Goal: Task Accomplishment & Management: Use online tool/utility

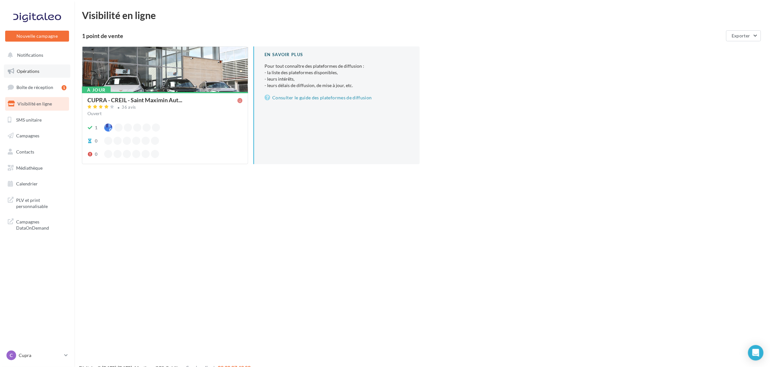
click at [30, 73] on span "Opérations" at bounding box center [28, 70] width 23 height 5
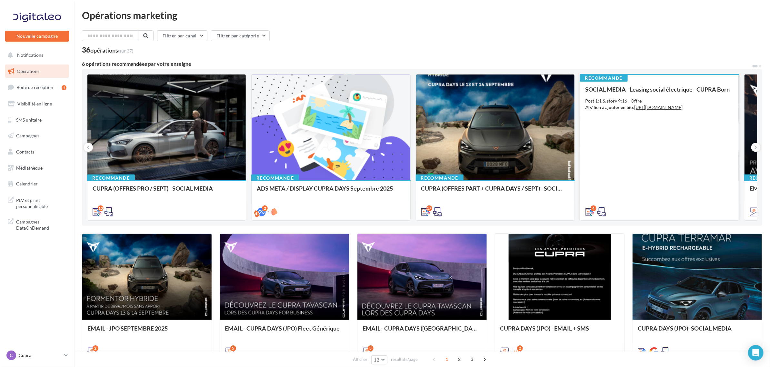
click at [621, 141] on div "SOCIAL MEDIA - Leasing social électrique - CUPRA Born Post 1:1 & story 9:16 - O…" at bounding box center [659, 150] width 148 height 128
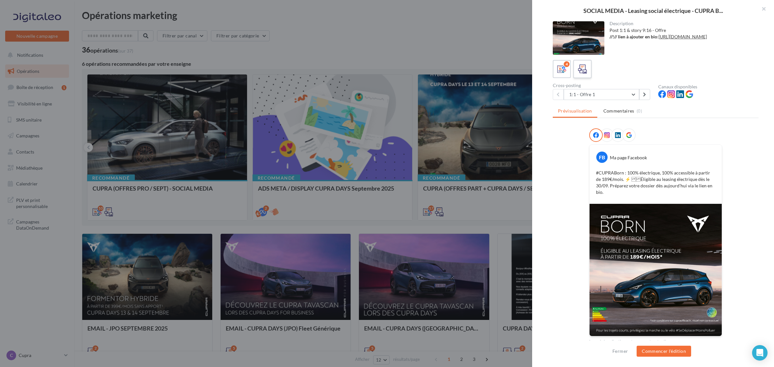
click at [586, 70] on div at bounding box center [582, 69] width 12 height 12
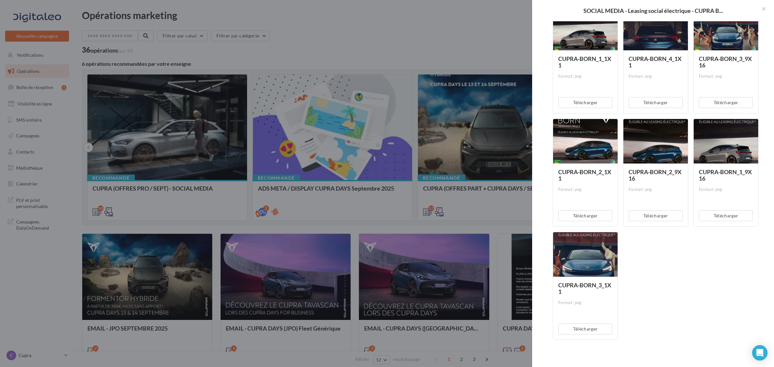
scroll to position [470, 0]
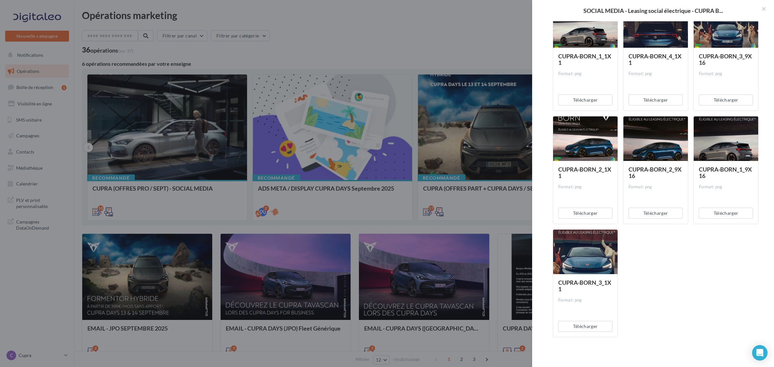
click at [496, 33] on div at bounding box center [387, 183] width 774 height 367
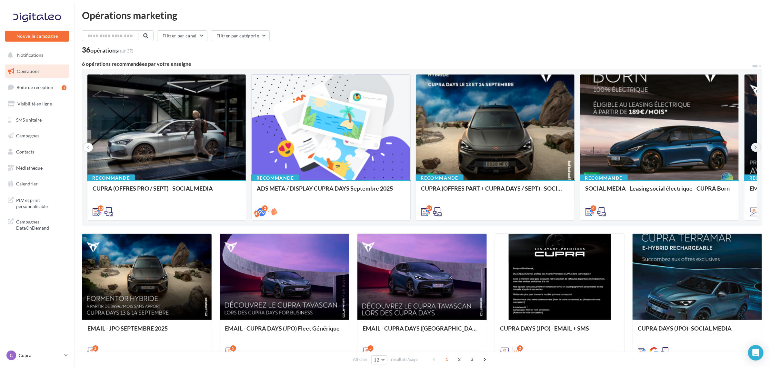
click at [755, 149] on icon at bounding box center [755, 147] width 3 height 6
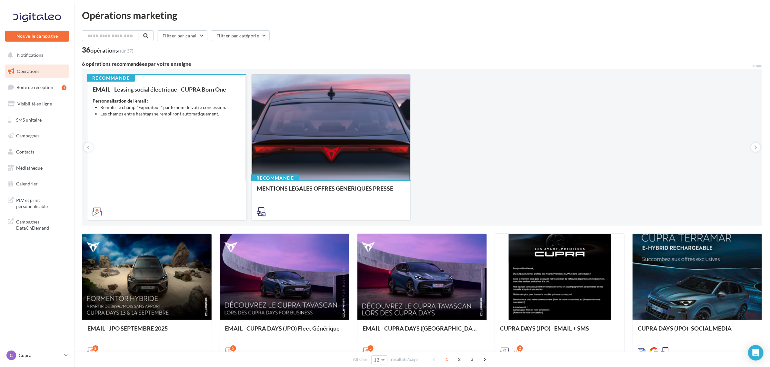
click at [203, 188] on div "EMAIL - Leasing social électrique - CUPRA Born One Personnalisation de l'email …" at bounding box center [167, 150] width 148 height 128
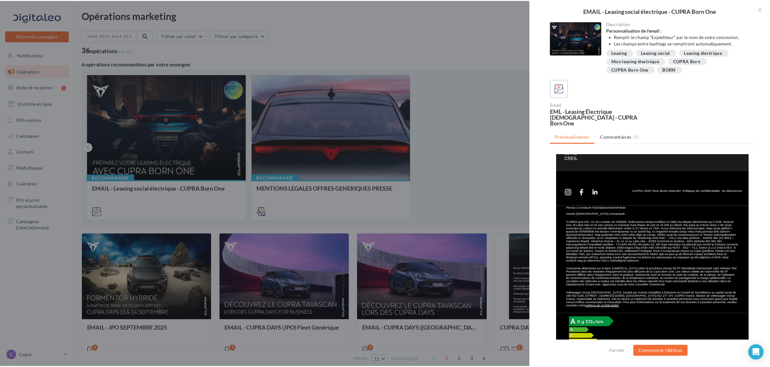
scroll to position [341, 0]
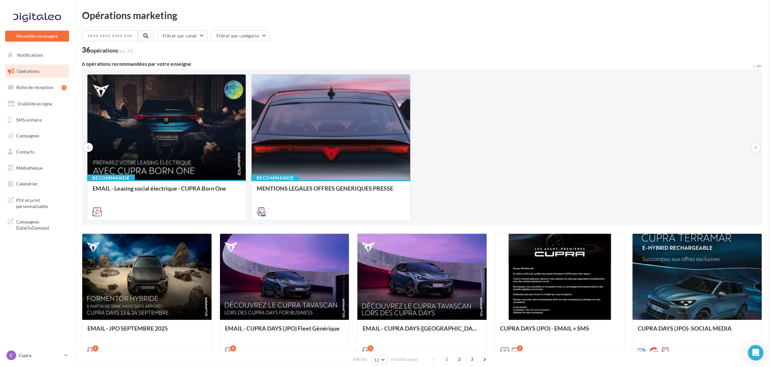
click at [25, 171] on link "Médiathèque" at bounding box center [37, 168] width 66 height 14
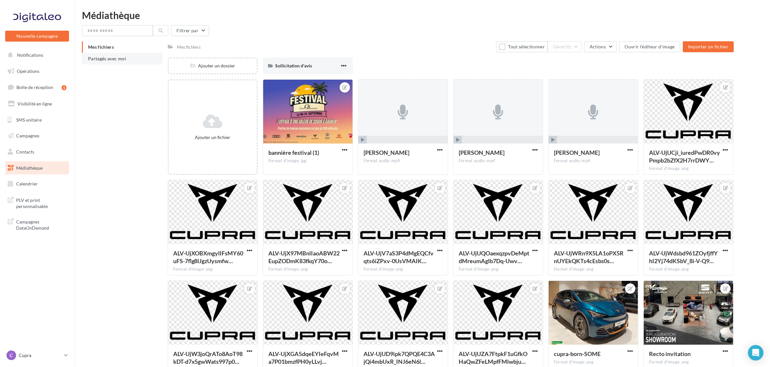
click at [125, 58] on span "Partagés avec moi" at bounding box center [107, 58] width 38 height 5
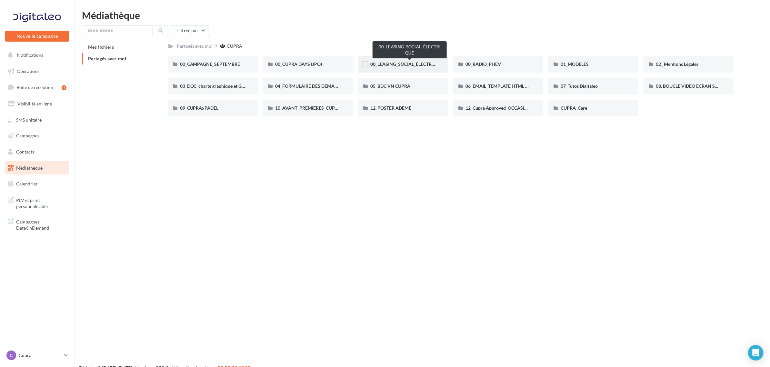
click at [389, 66] on span "00_LEASING_SOCIAL_ÉLECTRIQUE" at bounding box center [406, 63] width 72 height 5
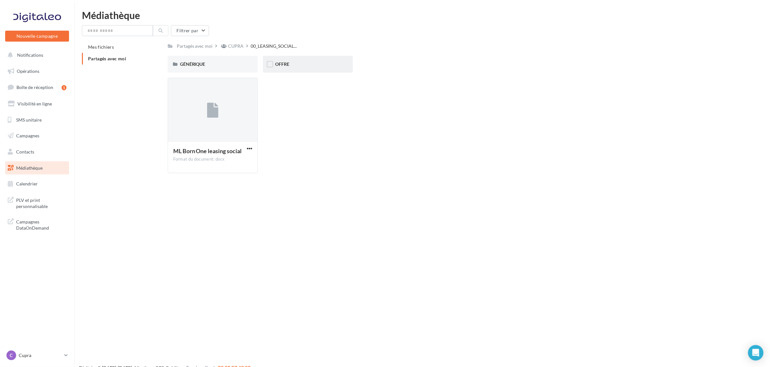
click at [310, 68] on div "OFFRE" at bounding box center [308, 64] width 90 height 17
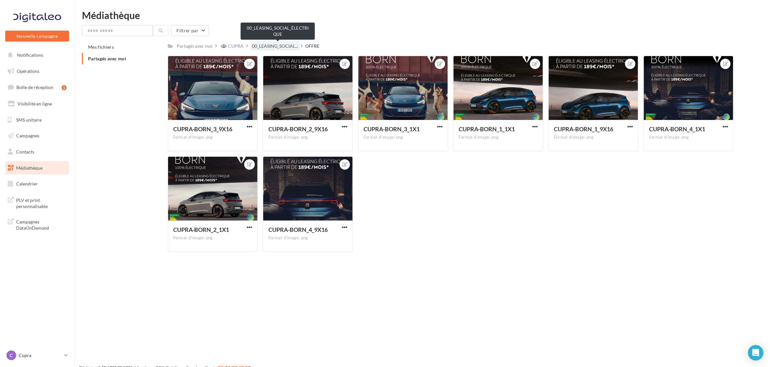
click at [297, 44] on span "00_LEASING_SOCIAL..." at bounding box center [275, 46] width 46 height 6
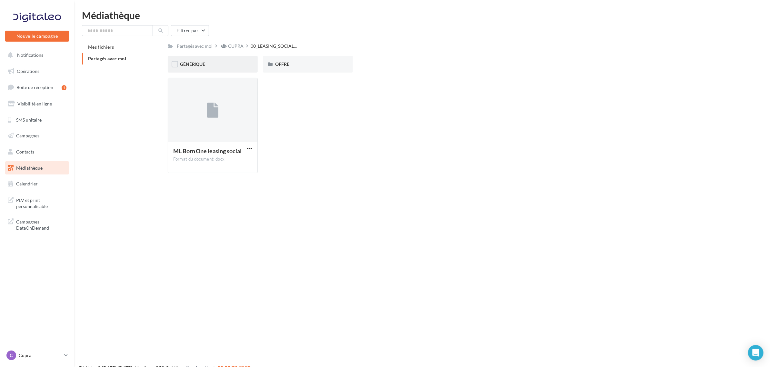
click at [215, 61] on div "GÉNÉRIQUE" at bounding box center [212, 64] width 65 height 6
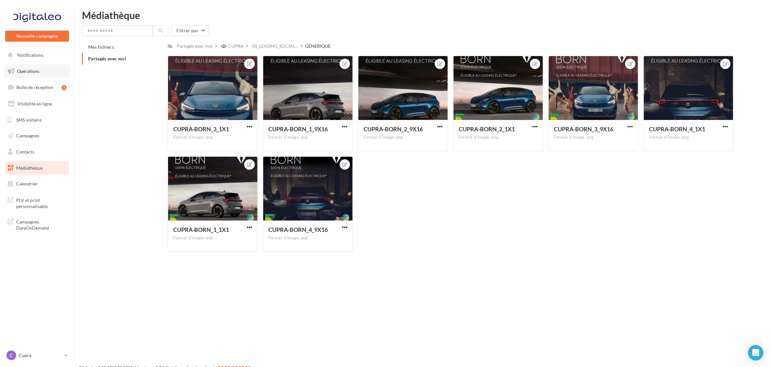
click at [34, 74] on link "Opérations" at bounding box center [37, 71] width 66 height 14
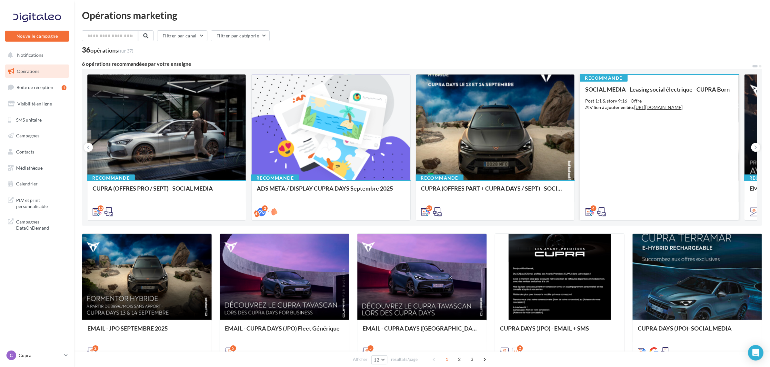
click at [691, 151] on div "SOCIAL MEDIA - Leasing social électrique - CUPRA Born Post 1:1 & story 9:16 - O…" at bounding box center [659, 150] width 148 height 128
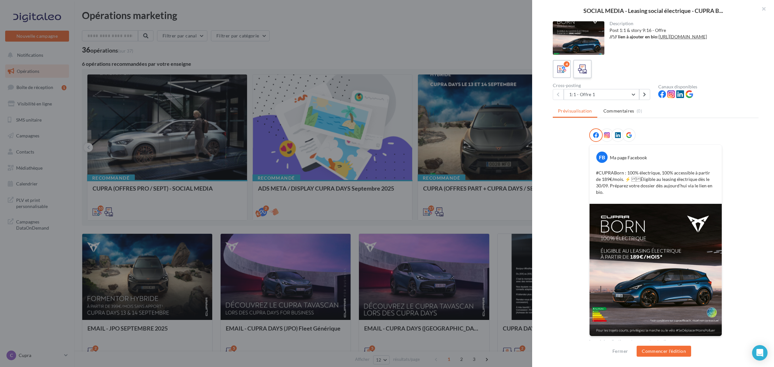
click at [576, 70] on div at bounding box center [582, 69] width 12 height 12
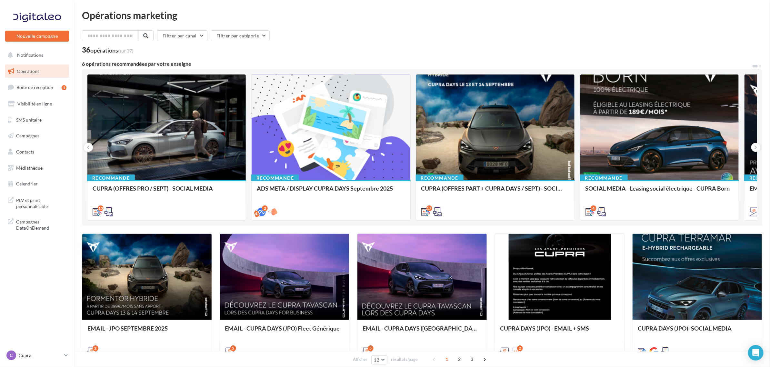
drag, startPoint x: 516, startPoint y: 68, endPoint x: 535, endPoint y: 73, distance: 19.5
click at [753, 147] on button at bounding box center [755, 147] width 9 height 9
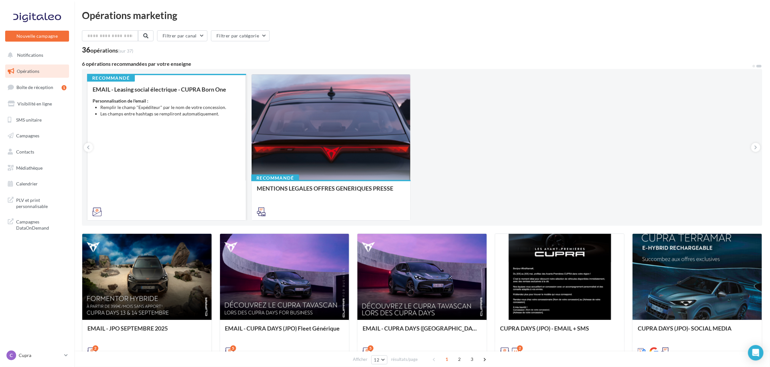
click at [188, 168] on div "EMAIL - Leasing social électrique - CUPRA Born One Personnalisation de l'email …" at bounding box center [167, 150] width 148 height 128
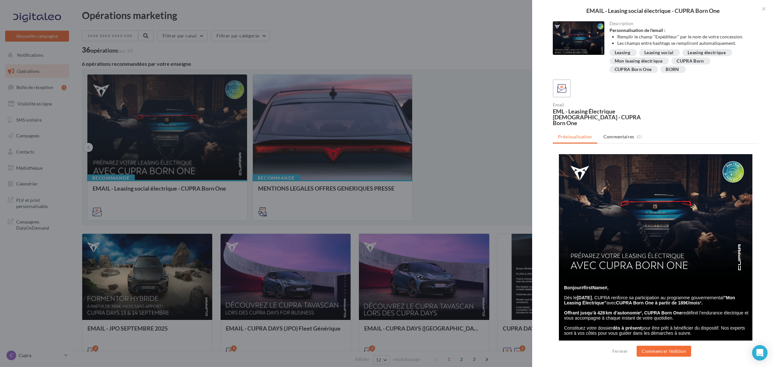
click at [642, 209] on img at bounding box center [655, 215] width 193 height 123
click at [674, 351] on button "Commencer l'édition" at bounding box center [663, 351] width 54 height 11
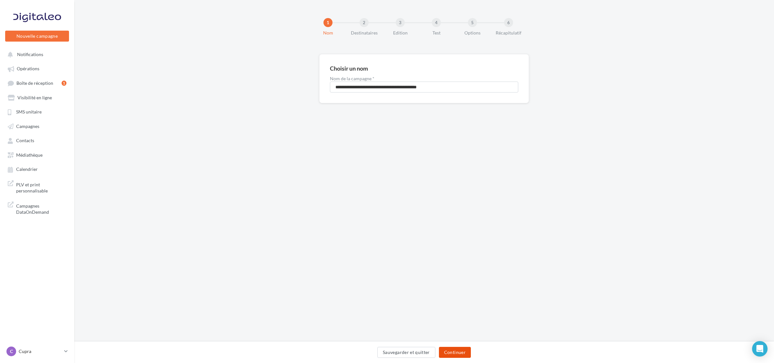
click at [458, 351] on button "Continuer" at bounding box center [455, 352] width 32 height 11
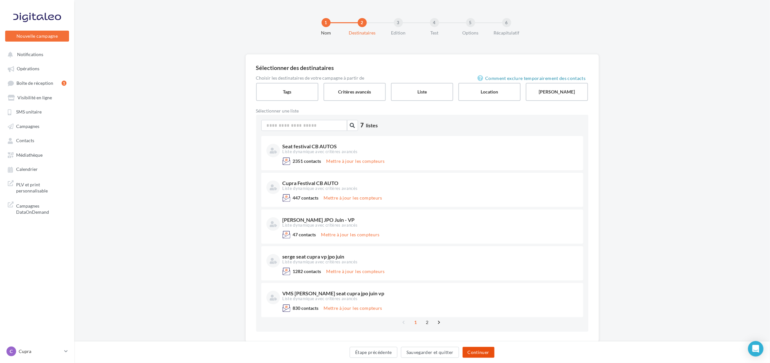
click at [486, 350] on button "Continuer" at bounding box center [478, 352] width 32 height 11
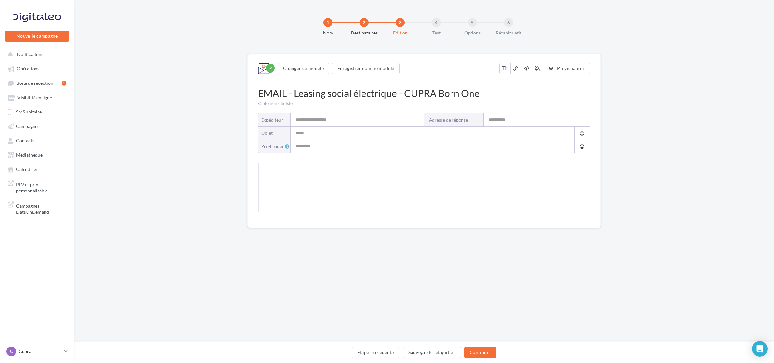
type input "**********"
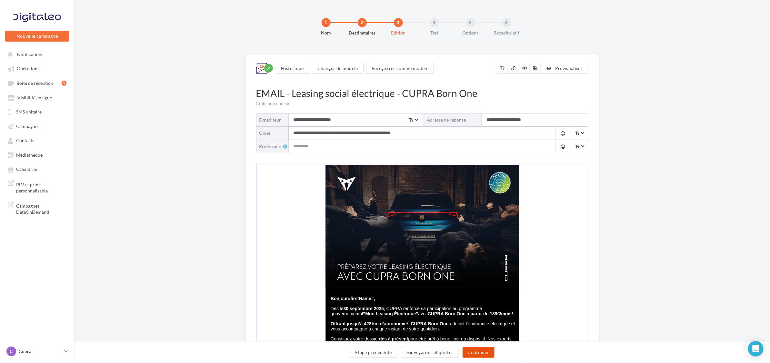
click at [489, 352] on button "Continuer" at bounding box center [478, 352] width 32 height 11
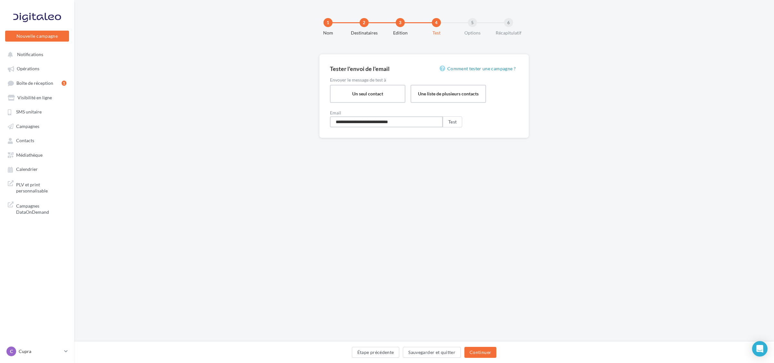
drag, startPoint x: 414, startPoint y: 124, endPoint x: 258, endPoint y: 125, distance: 156.0
click at [258, 125] on div "**********" at bounding box center [424, 106] width 700 height 104
type input "**********"
click at [451, 122] on button "Test" at bounding box center [452, 121] width 19 height 11
click at [375, 348] on button "Étape précédente" at bounding box center [376, 352] width 48 height 11
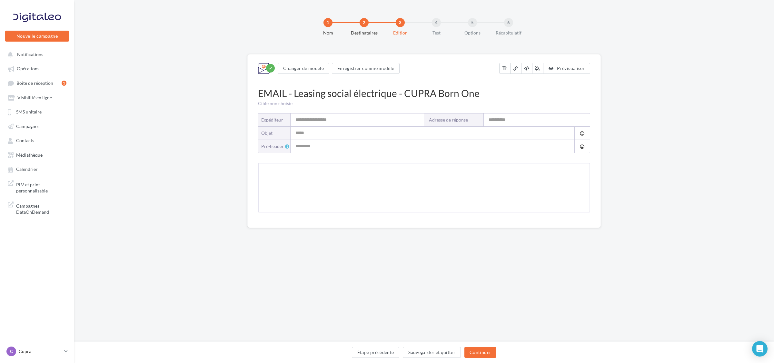
type input "**********"
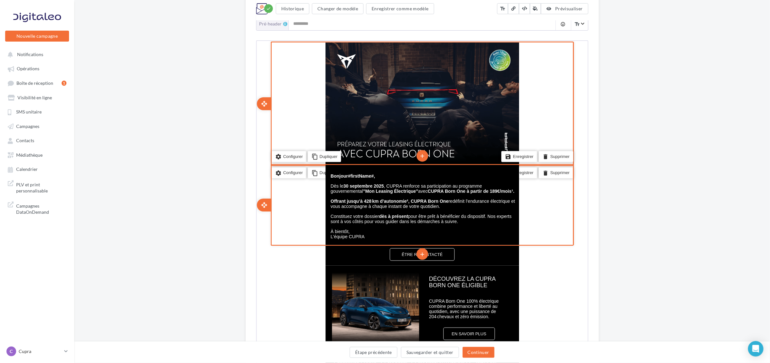
scroll to position [161, 0]
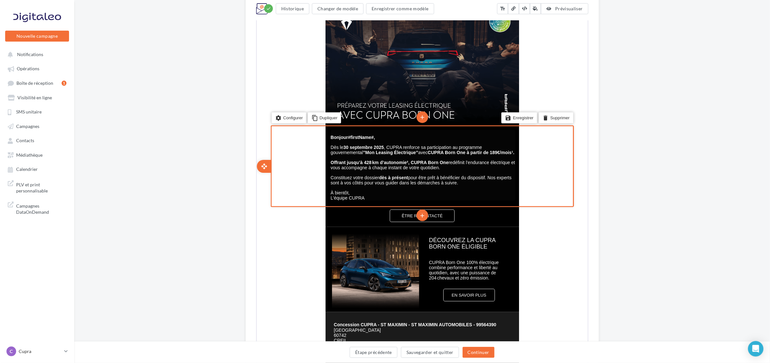
click at [368, 163] on strong "Offrant jusqu’à 428 km d’autonomie²," at bounding box center [368, 161] width 79 height 5
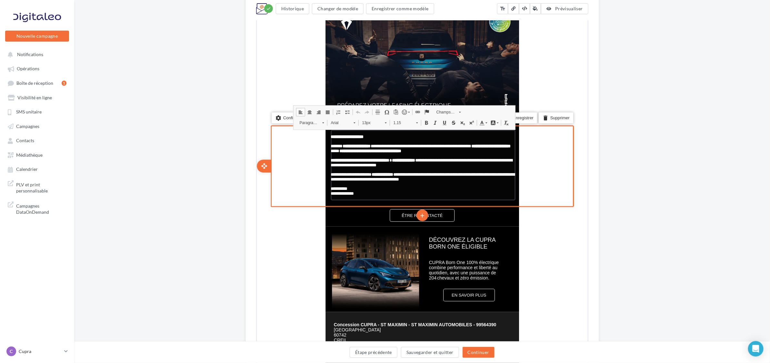
click at [332, 145] on span "**********" at bounding box center [419, 147] width 180 height 9
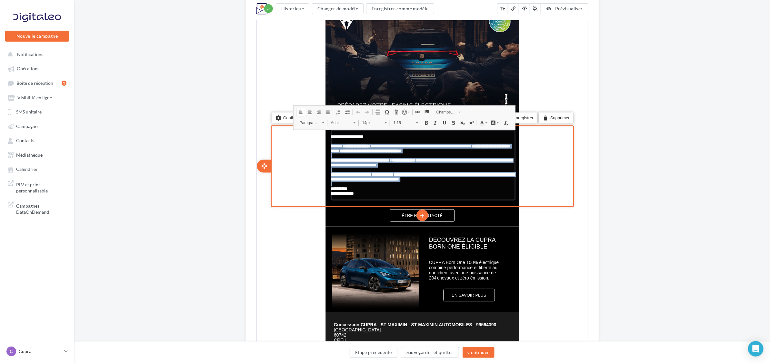
drag, startPoint x: 332, startPoint y: 145, endPoint x: 448, endPoint y: 187, distance: 123.4
click at [448, 187] on div "**********" at bounding box center [421, 164] width 185 height 71
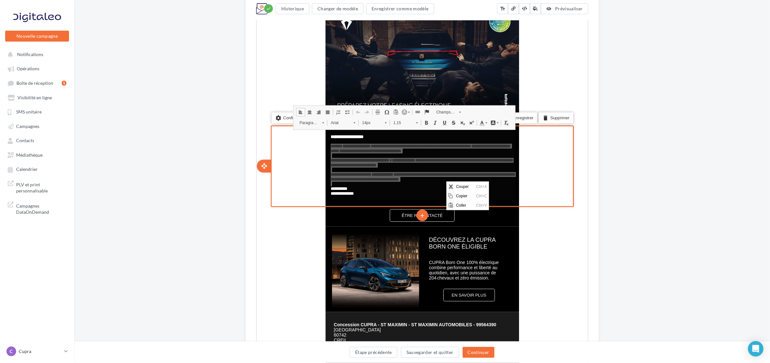
scroll to position [0, 0]
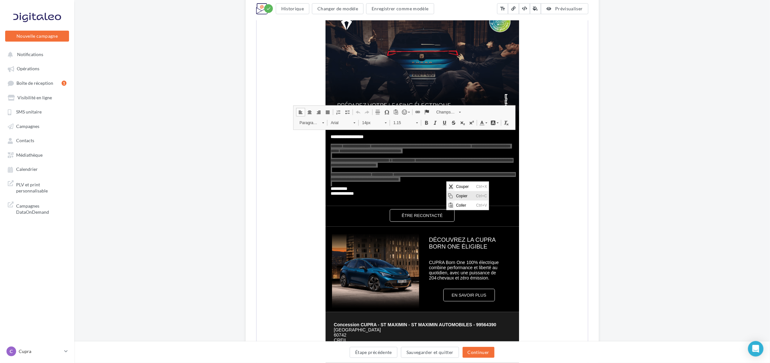
click at [462, 195] on span "Copier" at bounding box center [464, 195] width 20 height 9
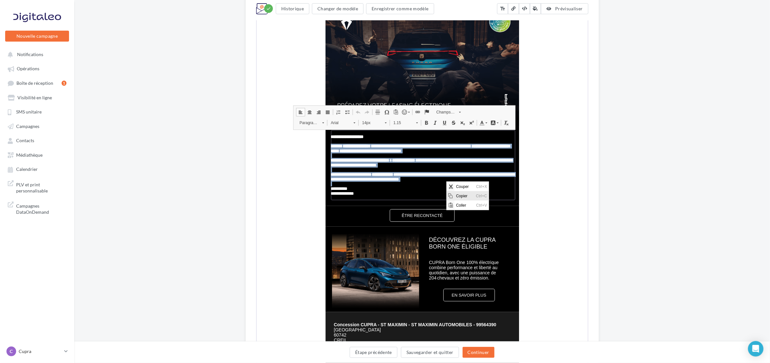
copy div "**********"
